Goal: Information Seeking & Learning: Learn about a topic

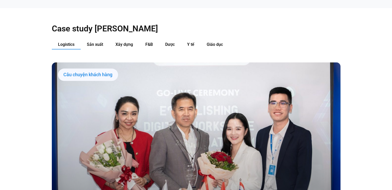
scroll to position [513, 0]
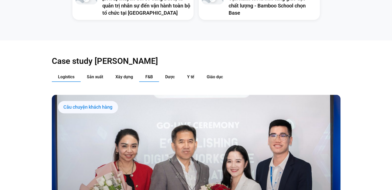
click at [151, 74] on span "F&B" at bounding box center [148, 76] width 7 height 5
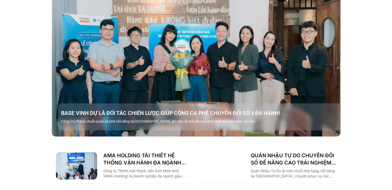
scroll to position [642, 0]
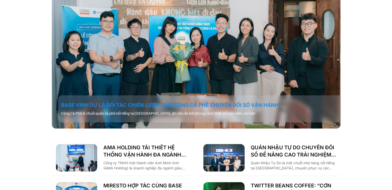
click at [142, 101] on link "BASE VINH DỰ LÀ ĐỐI TÁC CHIẾN LƯỢC GIÚP CỘNG CÀ PHÊ CHUYỂN ĐỔI SỐ VẬN HÀNH!" at bounding box center [202, 104] width 282 height 7
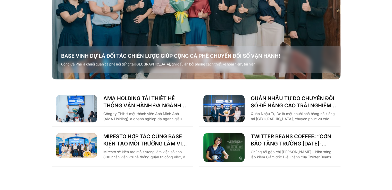
scroll to position [742, 0]
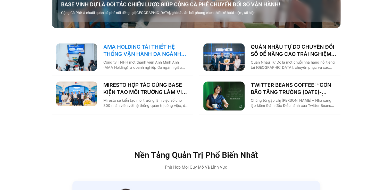
click at [131, 44] on link "AMA HOLDING TÁI THIẾT HỆ THỐNG VẬN HÀNH ĐA NGÀNH CÙNG [DOMAIN_NAME]" at bounding box center [146, 50] width 86 height 14
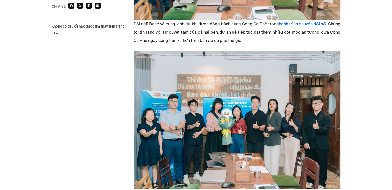
scroll to position [927, 0]
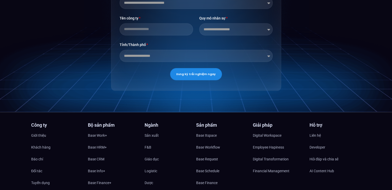
scroll to position [1306, 0]
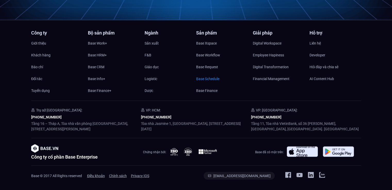
click at [200, 79] on span "Base Schedule" at bounding box center [207, 79] width 23 height 8
